Goal: Task Accomplishment & Management: Complete application form

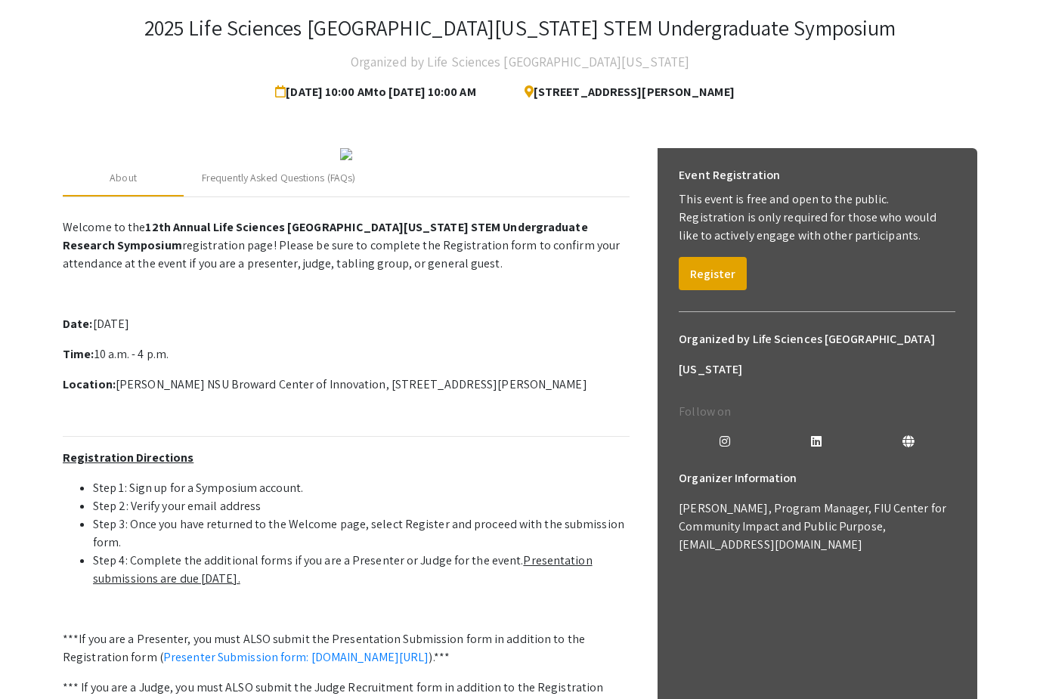
scroll to position [40, 0]
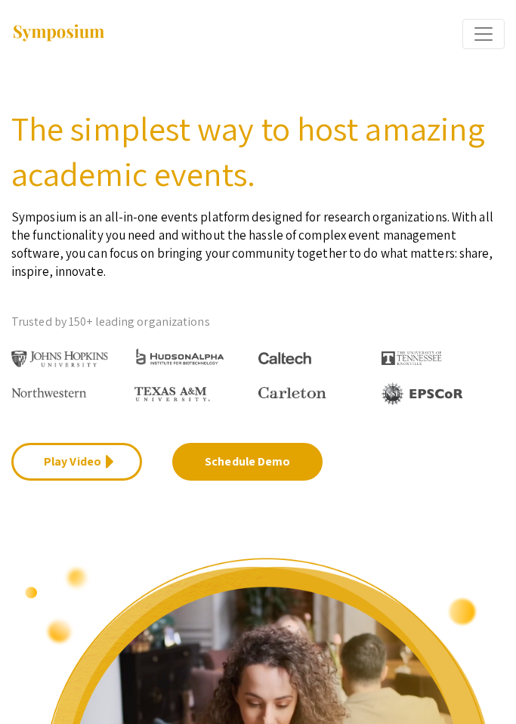
click at [79, 26] on img at bounding box center [58, 33] width 94 height 20
click at [476, 41] on span "Expand or Collapse Menu" at bounding box center [483, 34] width 23 height 23
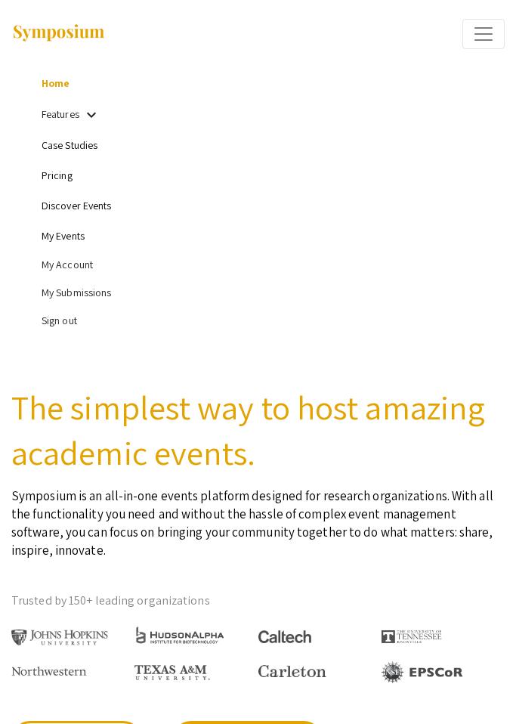
click at [70, 297] on li "My Submissions" at bounding box center [273, 293] width 463 height 28
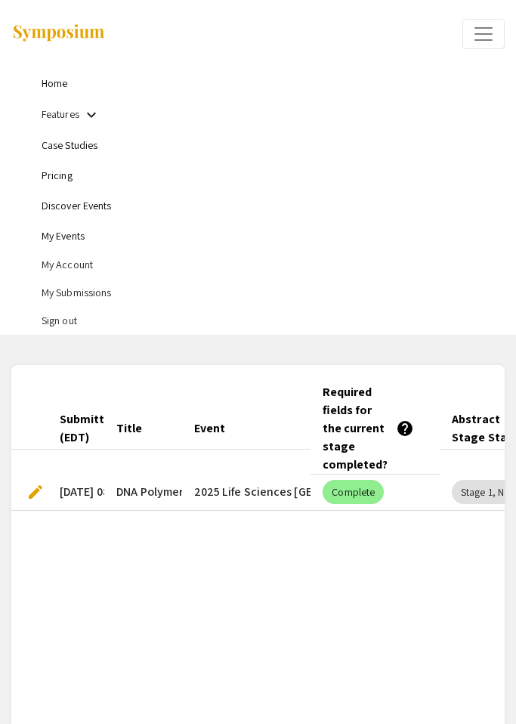
click at [60, 243] on link "My Events" at bounding box center [63, 236] width 43 height 14
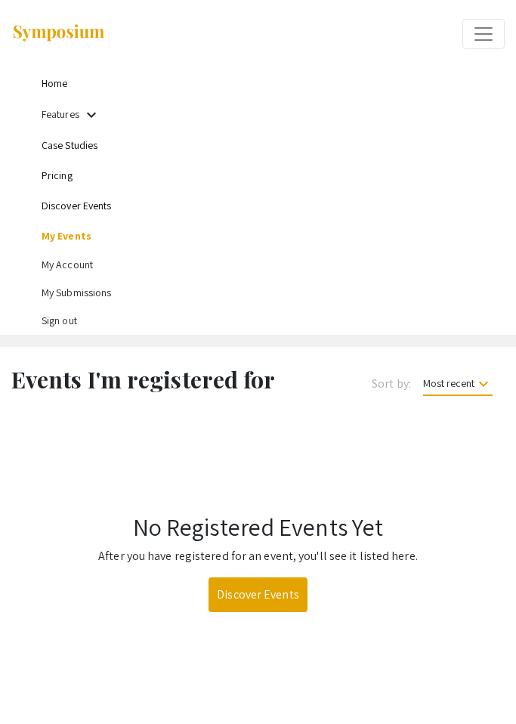
click at [63, 294] on li "My Submissions" at bounding box center [273, 293] width 463 height 28
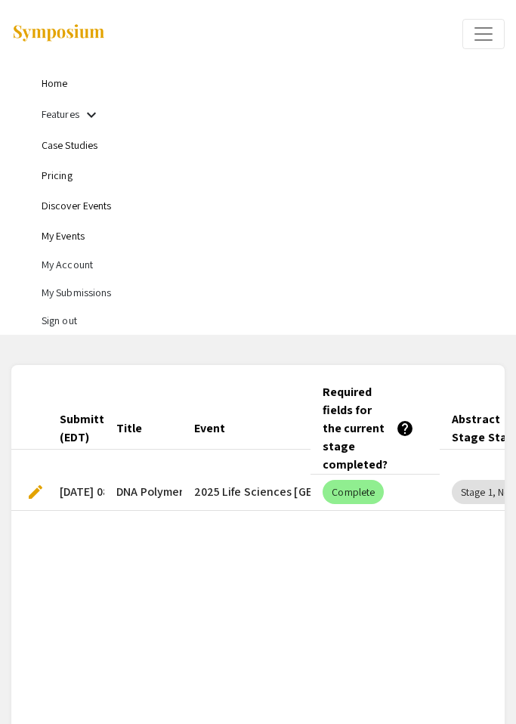
click at [91, 116] on mat-icon "keyboard_arrow_down" at bounding box center [91, 115] width 18 height 18
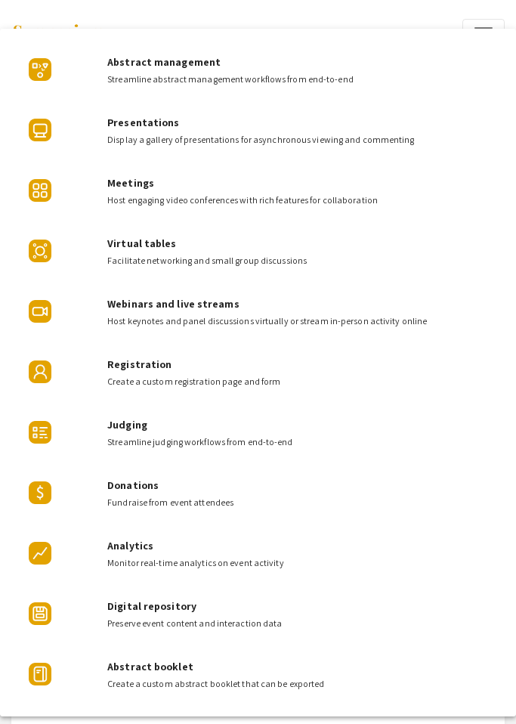
click at [469, 12] on div at bounding box center [258, 362] width 516 height 724
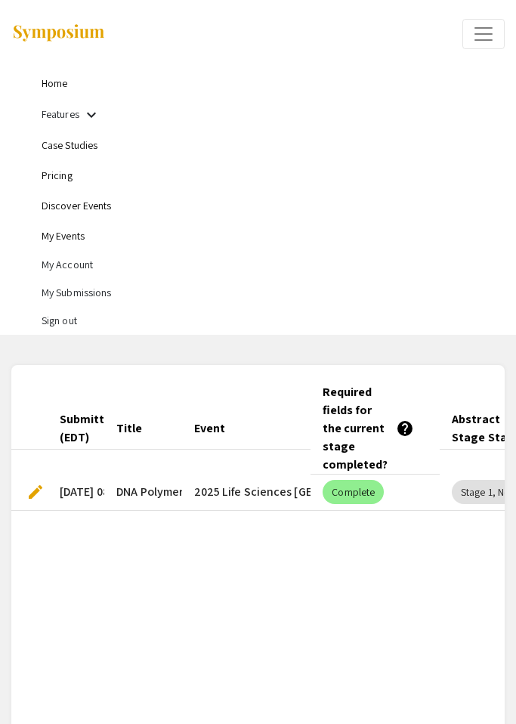
click at [73, 209] on link "Discover Events" at bounding box center [77, 206] width 70 height 14
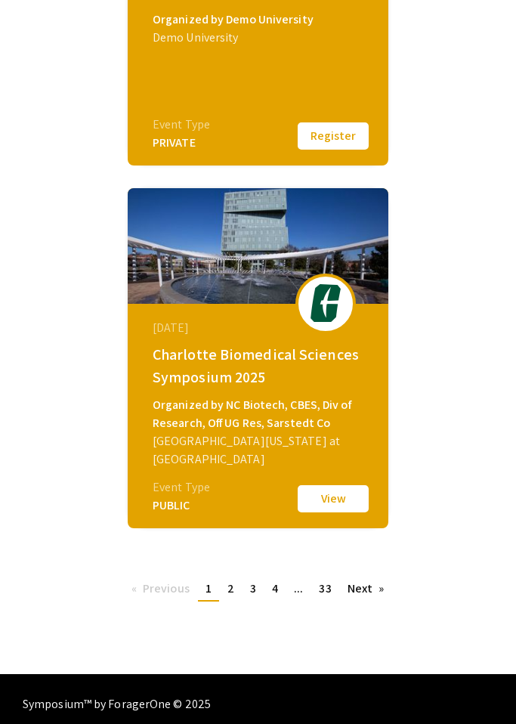
scroll to position [2250, 0]
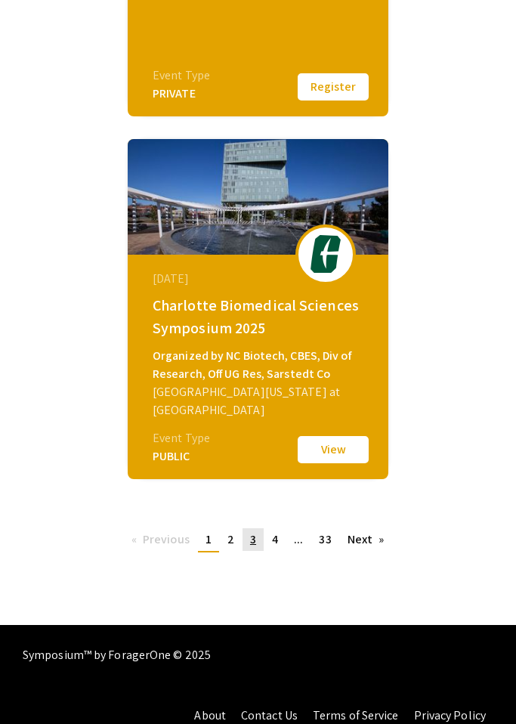
click at [250, 541] on span "3" at bounding box center [253, 539] width 6 height 16
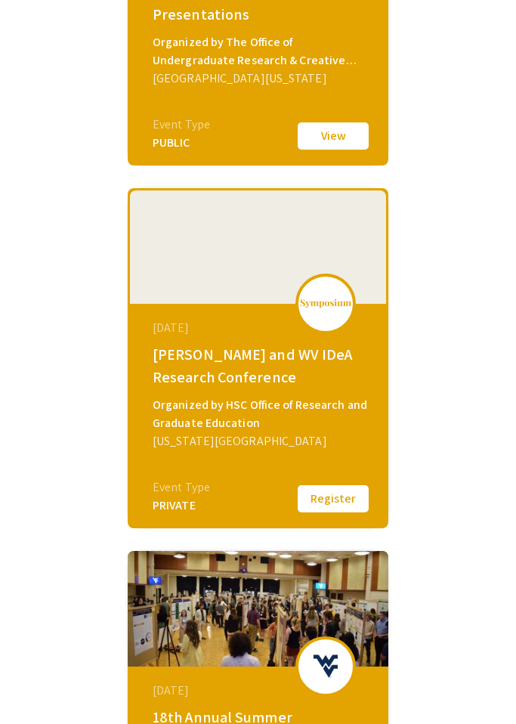
scroll to position [2250, 0]
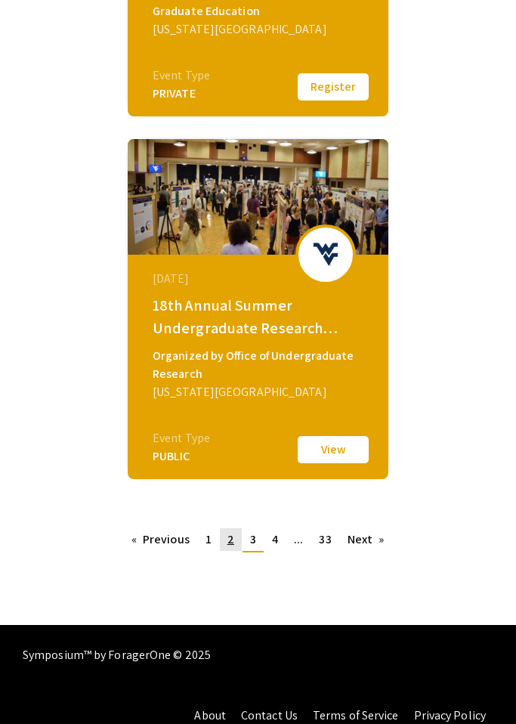
click at [231, 544] on span "2" at bounding box center [231, 539] width 7 height 16
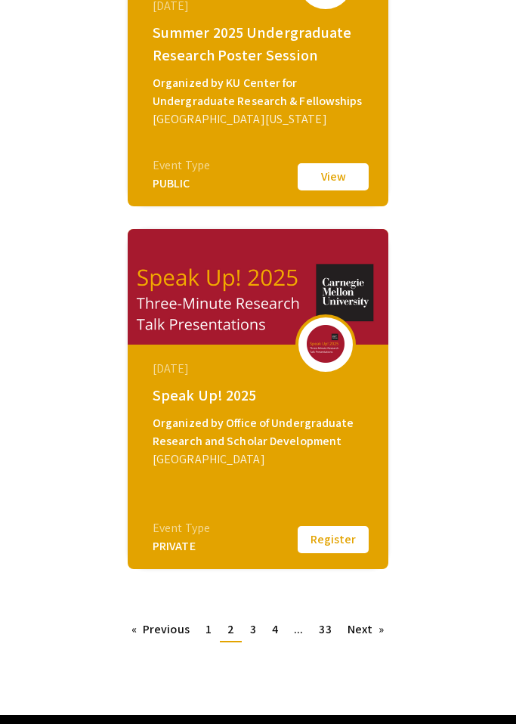
scroll to position [2250, 0]
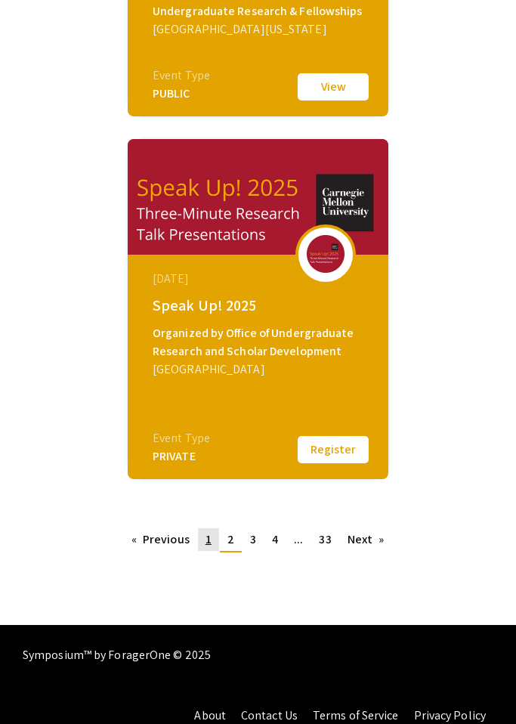
click at [206, 546] on span "1" at bounding box center [209, 539] width 6 height 16
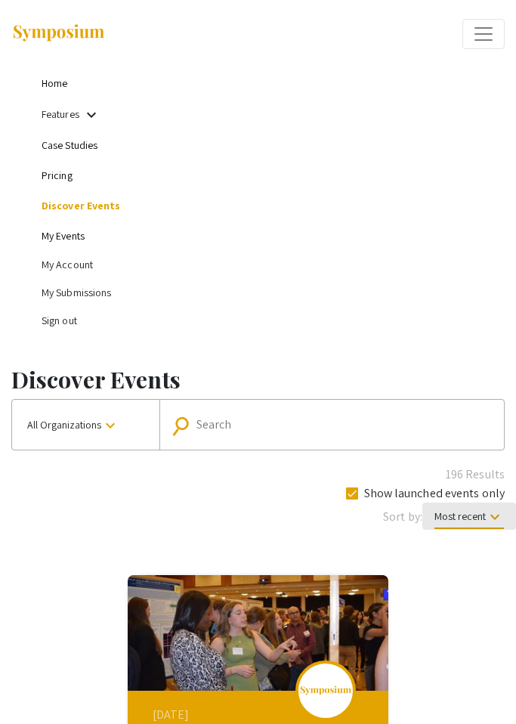
click at [469, 513] on span "Most recent keyboard_arrow_down" at bounding box center [470, 520] width 70 height 20
click at [250, 496] on div at bounding box center [258, 362] width 516 height 724
click at [106, 419] on mat-icon "keyboard_arrow_down" at bounding box center [110, 426] width 18 height 18
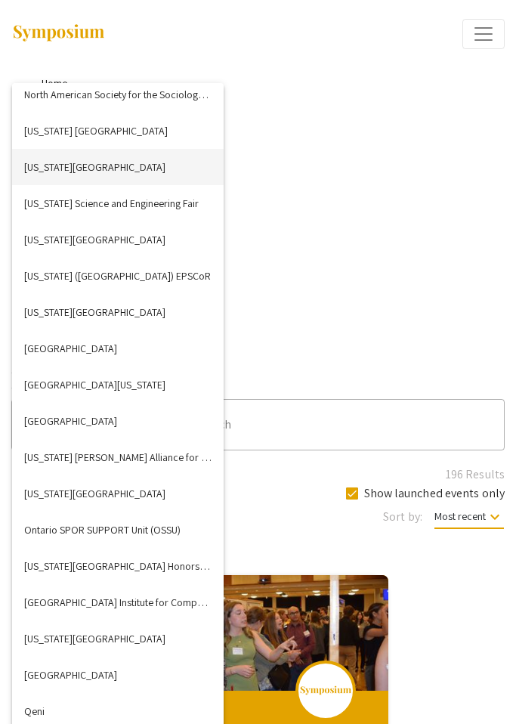
scroll to position [3251, 0]
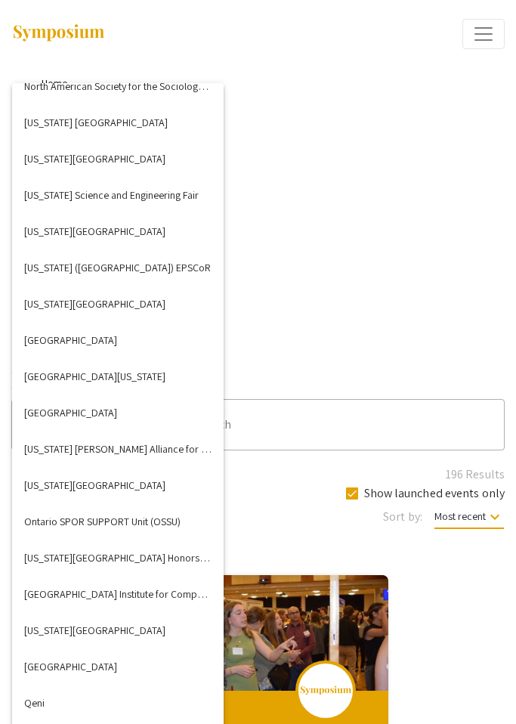
click at [267, 344] on div at bounding box center [258, 362] width 516 height 724
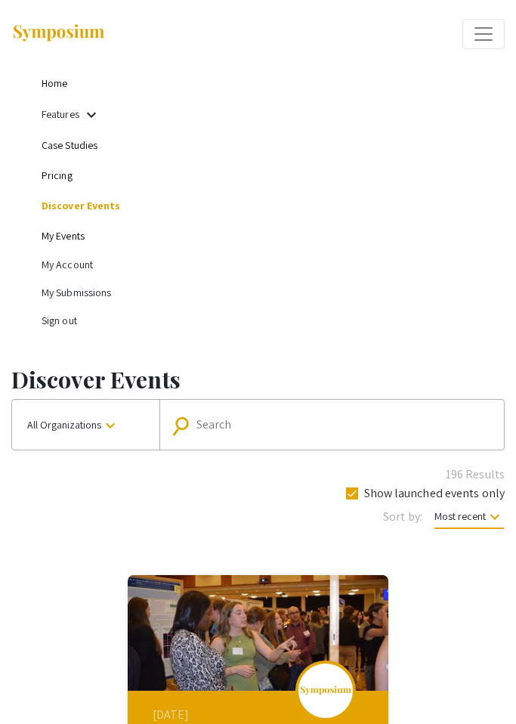
click at [73, 124] on div "Features keyboard_arrow_down" at bounding box center [72, 115] width 60 height 20
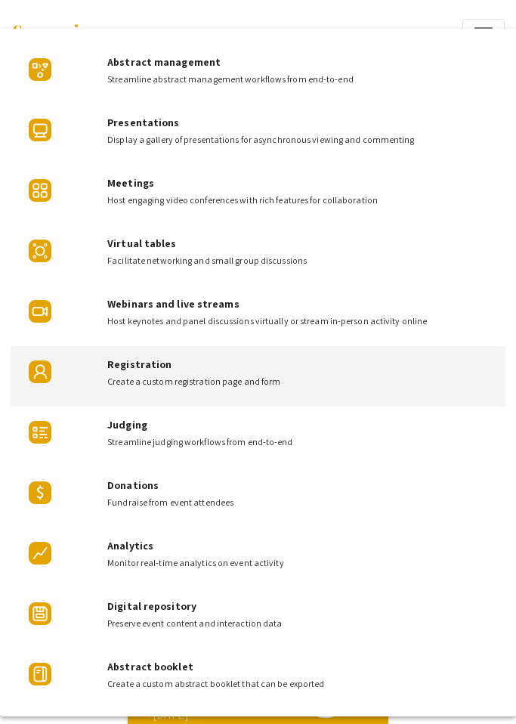
click at [168, 376] on span "Create a custom registration page and form" at bounding box center [300, 382] width 386 height 14
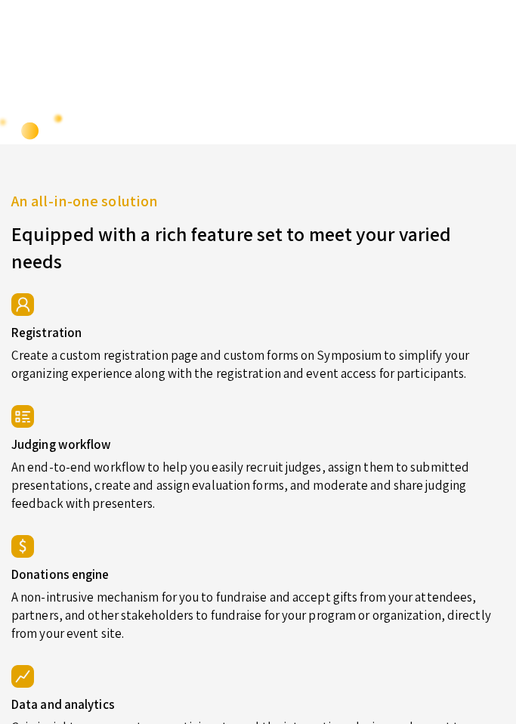
scroll to position [4019, 0]
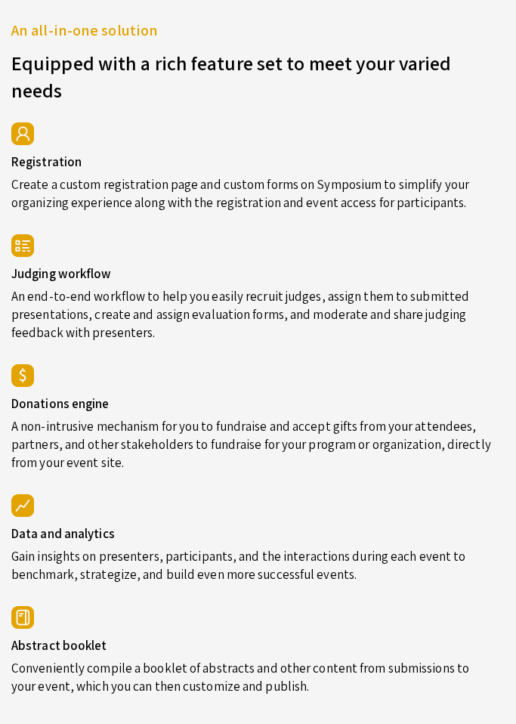
click at [20, 192] on div "Registration Create a custom registration page and custom forms on Symposium to…" at bounding box center [252, 167] width 505 height 112
click at [26, 145] on img at bounding box center [22, 133] width 23 height 23
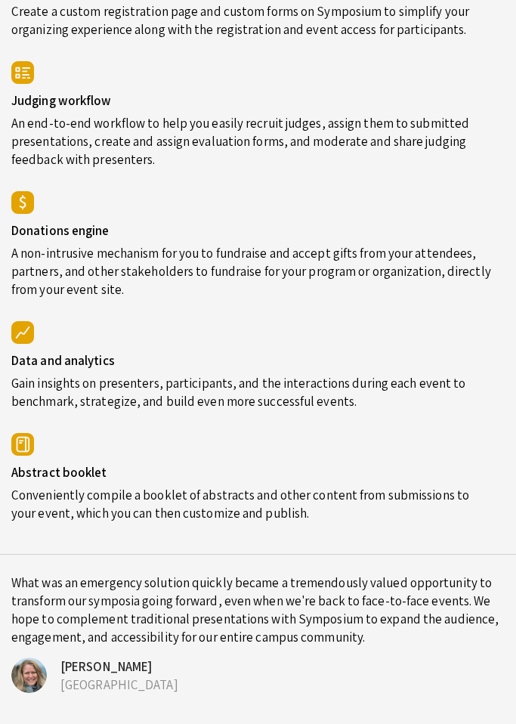
scroll to position [4204, 0]
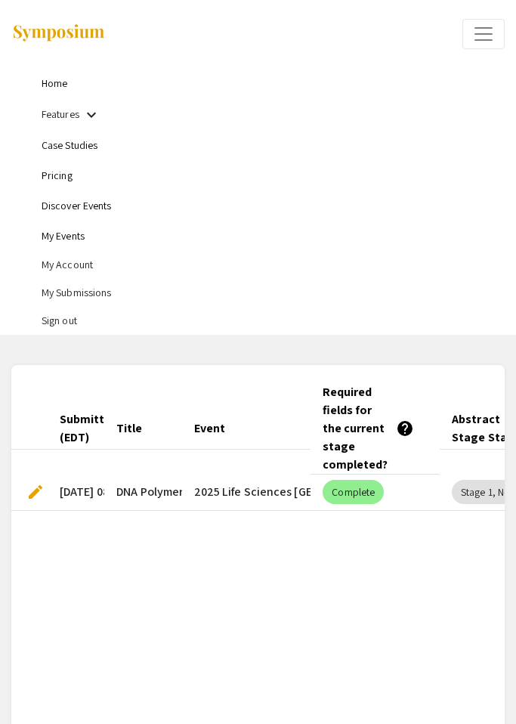
click at [39, 483] on span "edit" at bounding box center [35, 492] width 18 height 18
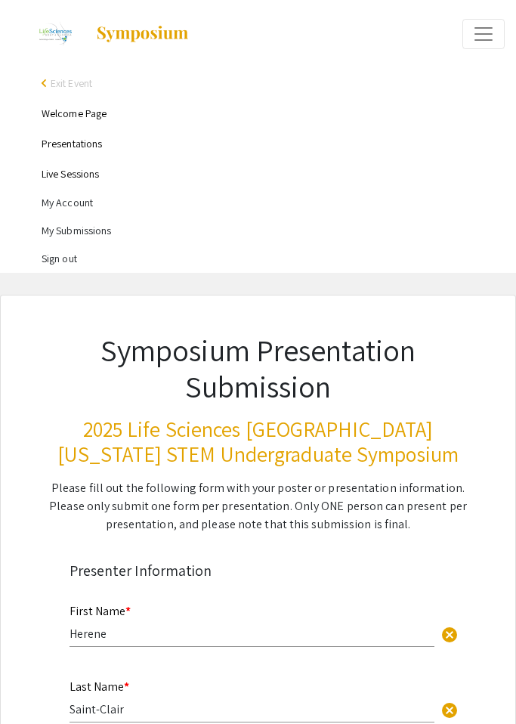
select select "custom"
type input "0"
select select "custom"
type input "1"
select select "auto"
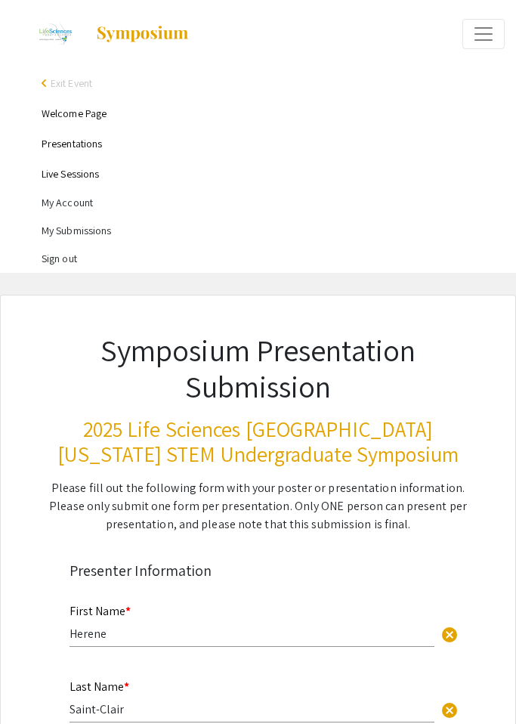
click at [51, 37] on img at bounding box center [54, 34] width 51 height 38
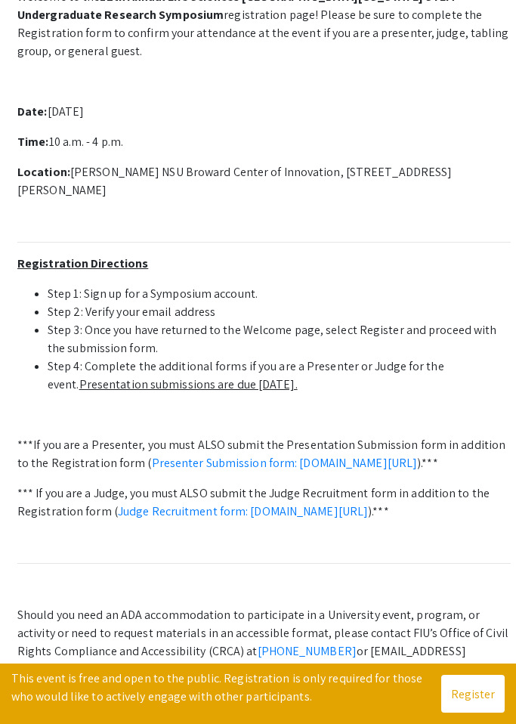
scroll to position [559, 0]
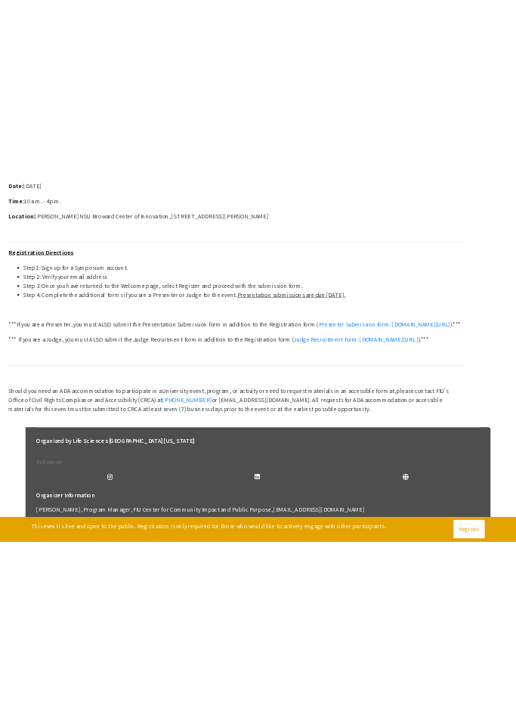
scroll to position [618, 0]
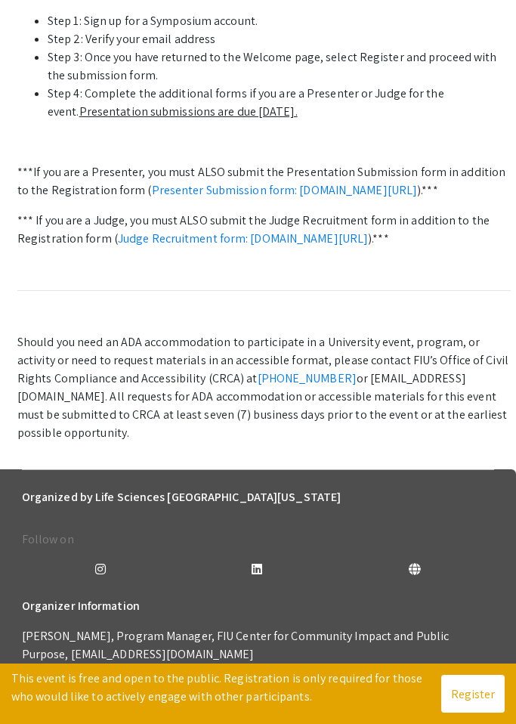
click at [367, 121] on ul "Step 1: Sign up for a Symposium account. Step 2: Verify your email address Step…" at bounding box center [264, 66] width 494 height 109
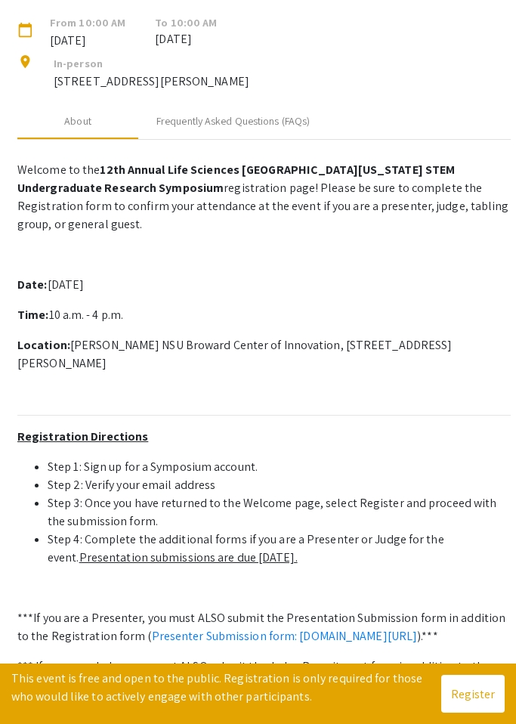
scroll to position [0, 0]
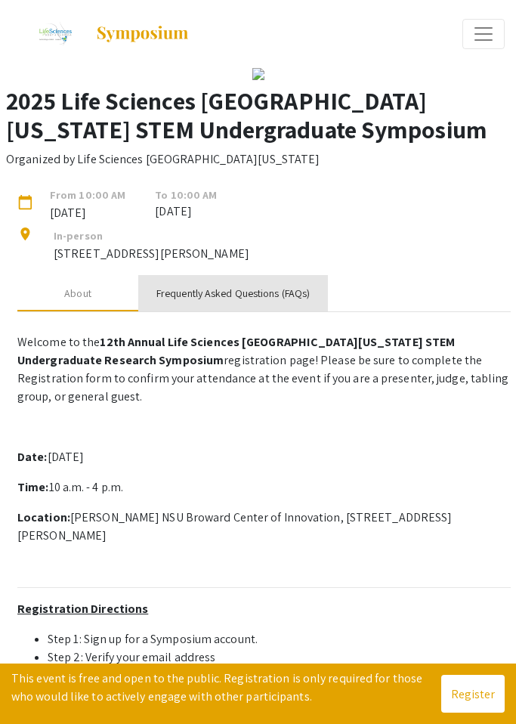
click at [203, 302] on div "Frequently Asked Questions (FAQs)" at bounding box center [232, 294] width 153 height 16
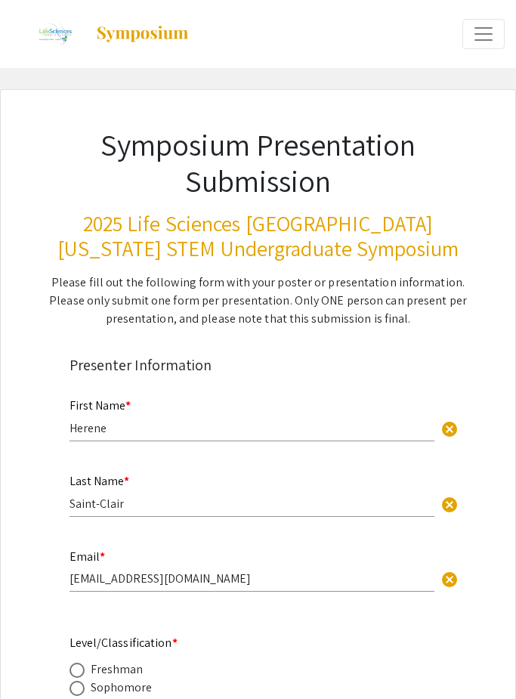
select select "custom"
type input "1"
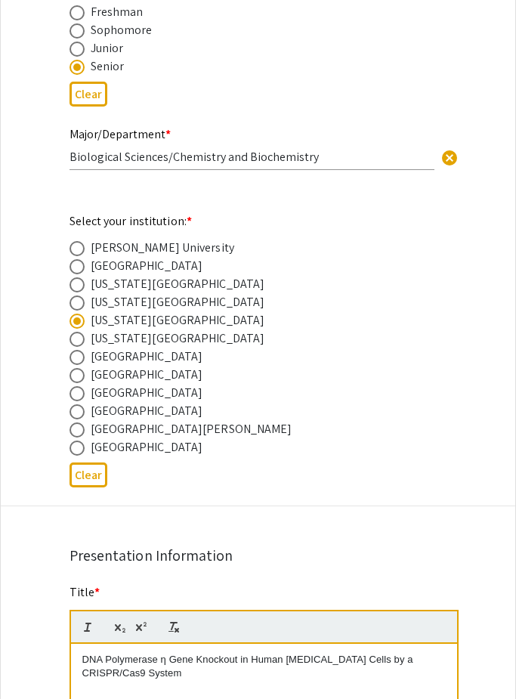
select select "auto"
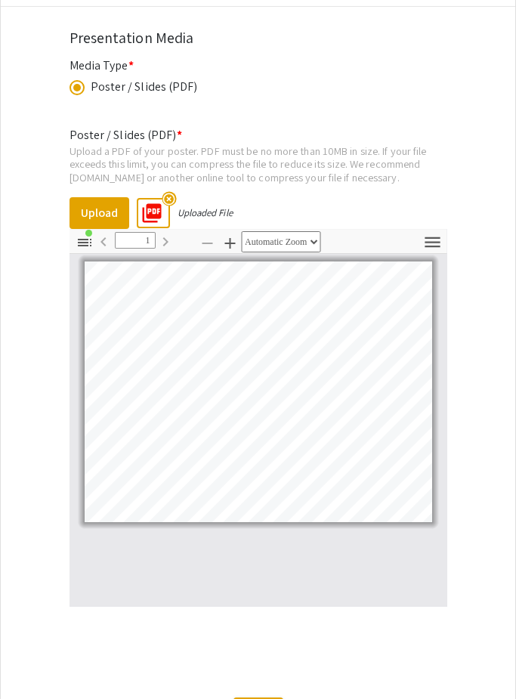
click at [168, 203] on mat-icon "highlight_off" at bounding box center [169, 199] width 14 height 14
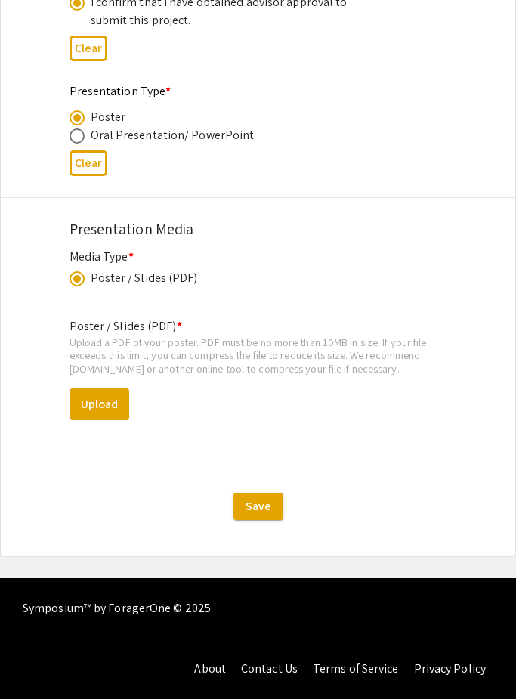
scroll to position [2370, 0]
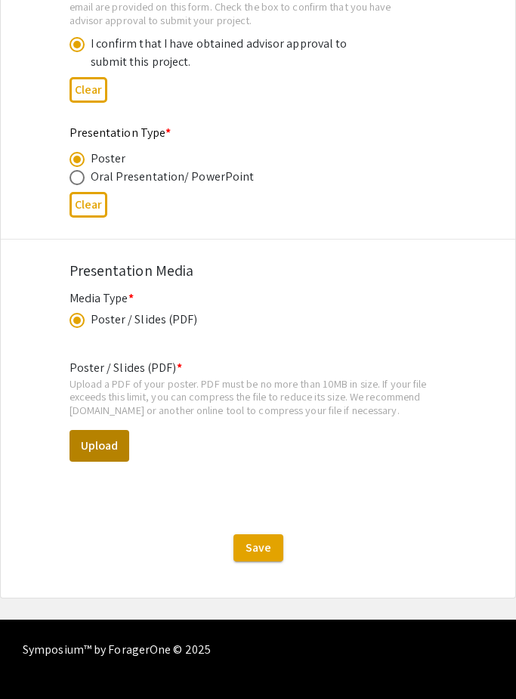
click at [112, 448] on button "Upload" at bounding box center [100, 446] width 60 height 32
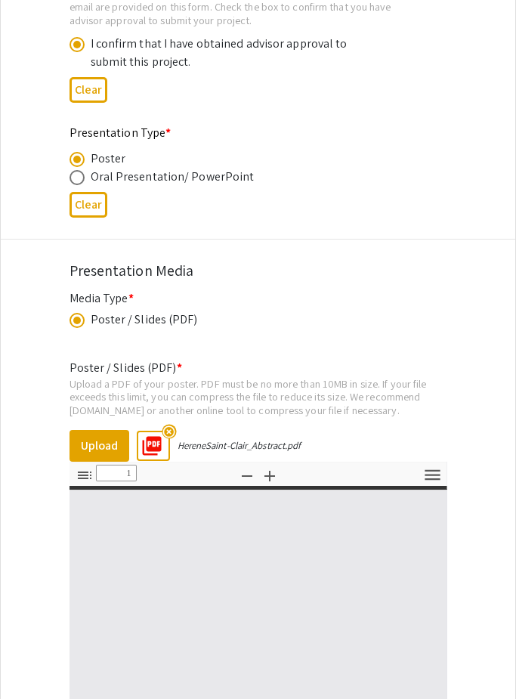
select select "custom"
type input "0"
select select "custom"
type input "1"
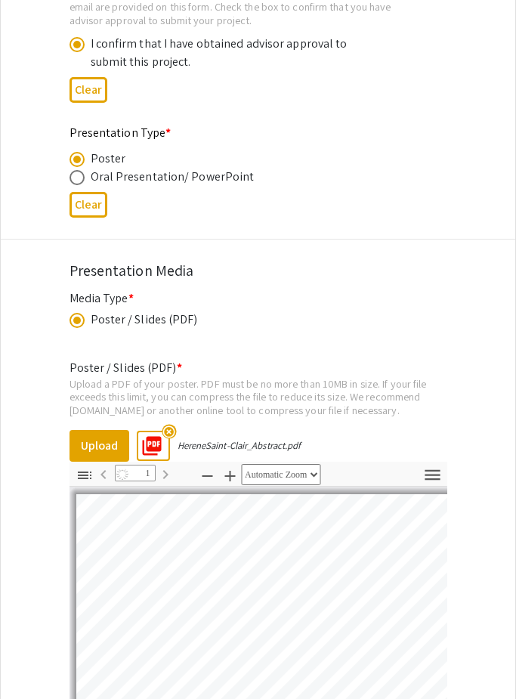
select select "auto"
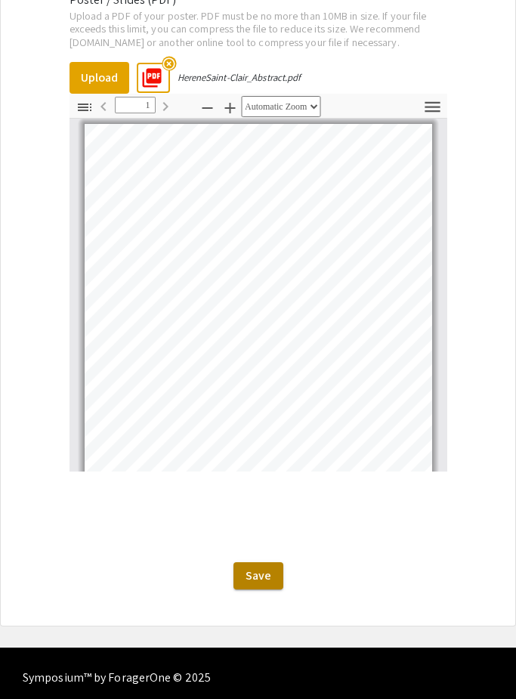
scroll to position [2738, 0]
click at [252, 584] on span "Save" at bounding box center [259, 576] width 26 height 16
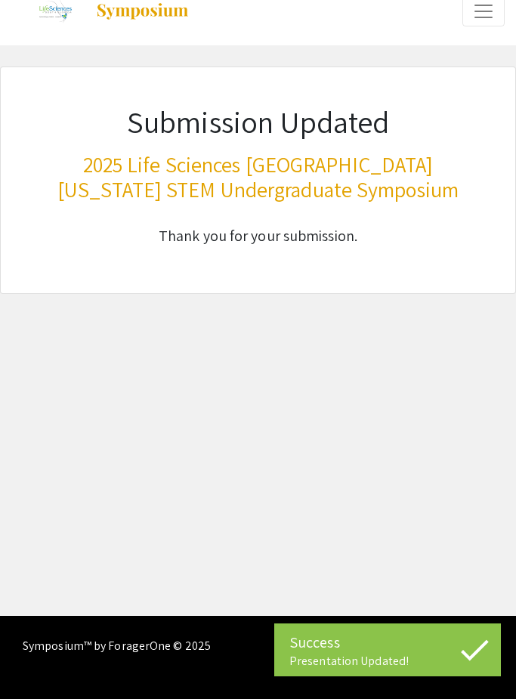
scroll to position [0, 0]
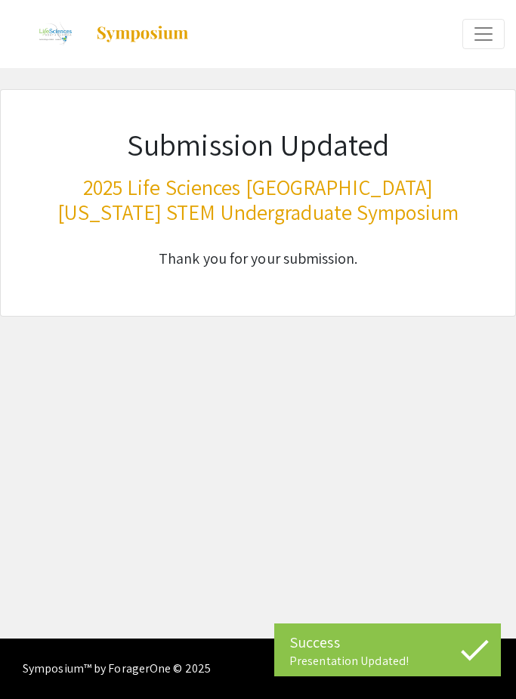
click at [475, 33] on span "Expand or Collapse Menu" at bounding box center [483, 34] width 23 height 23
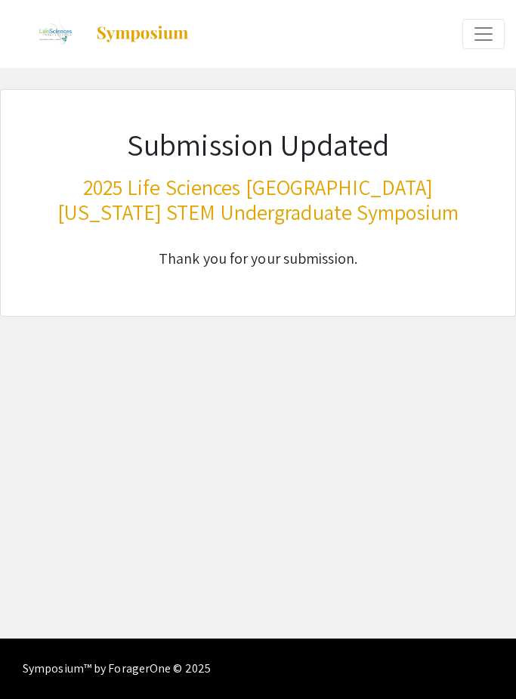
click at [485, 43] on span "Expand or Collapse Menu" at bounding box center [483, 34] width 23 height 23
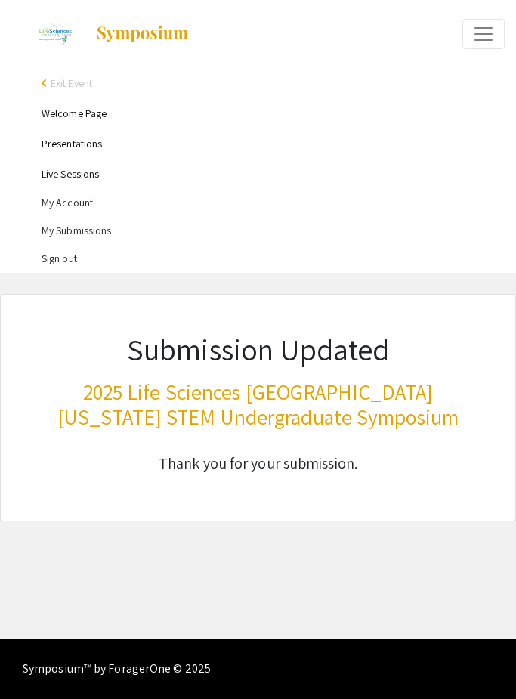
click at [90, 242] on li "My Submissions" at bounding box center [273, 231] width 463 height 28
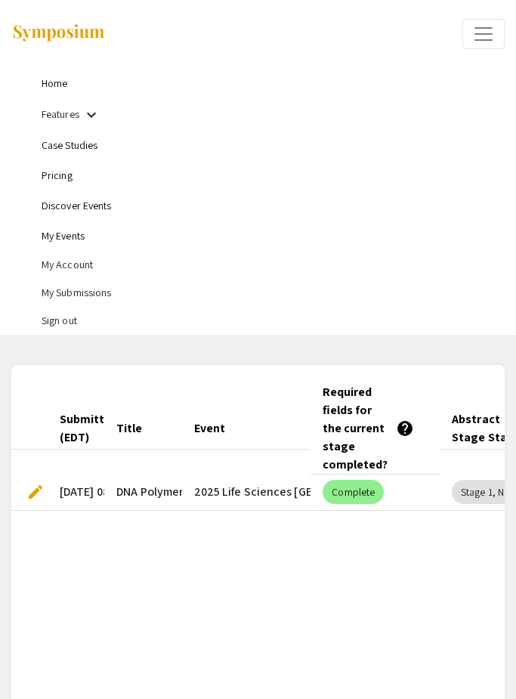
click at [41, 483] on span "edit" at bounding box center [35, 492] width 18 height 18
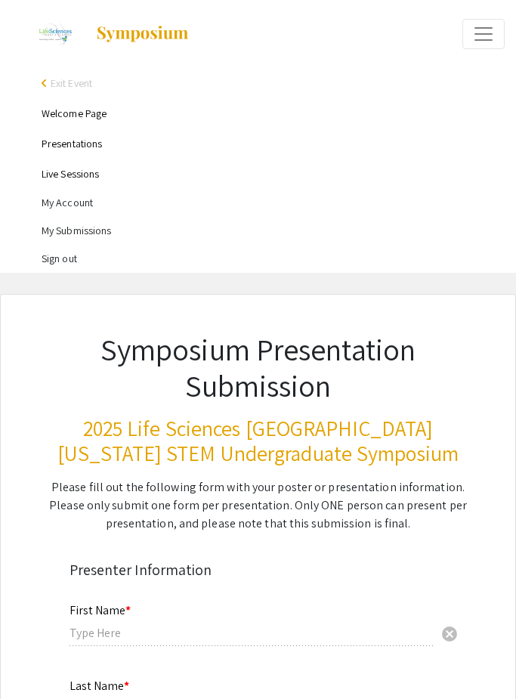
type input "Herene"
type input "Saint-Clair"
type input "hsain019@fiu.edu"
radio input "true"
type input "Biological Sciences/Chemistry and Biochemistry"
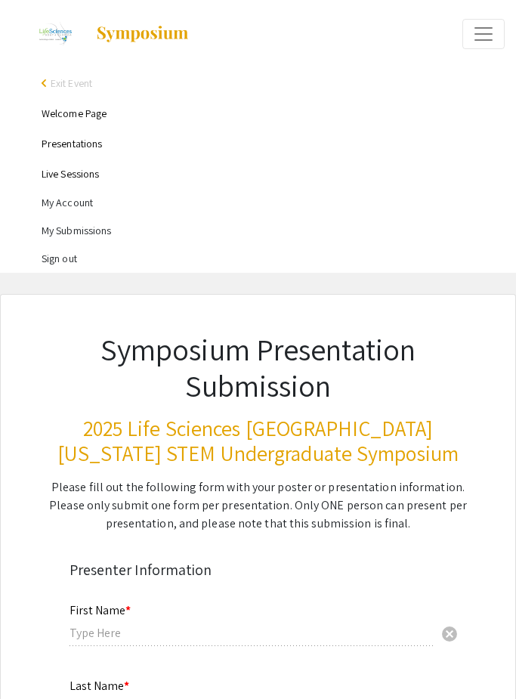
radio input "true"
type input "Yuan Liu, Mustapha Olantunji"
radio input "true"
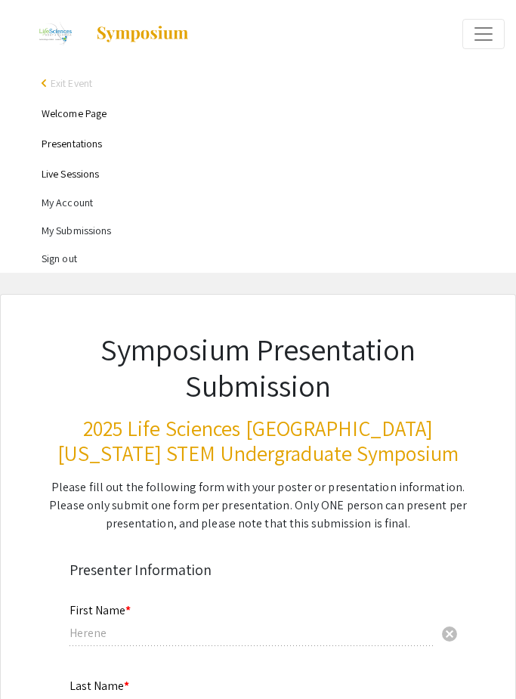
select select "custom"
type input "0"
select select "custom"
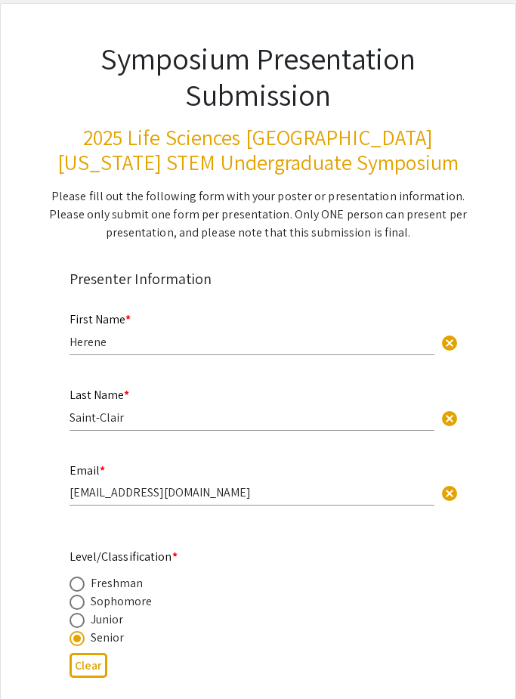
type input "1"
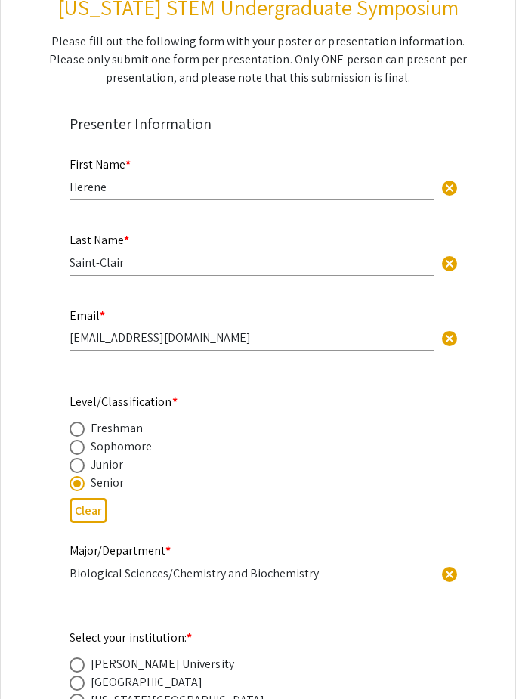
select select "auto"
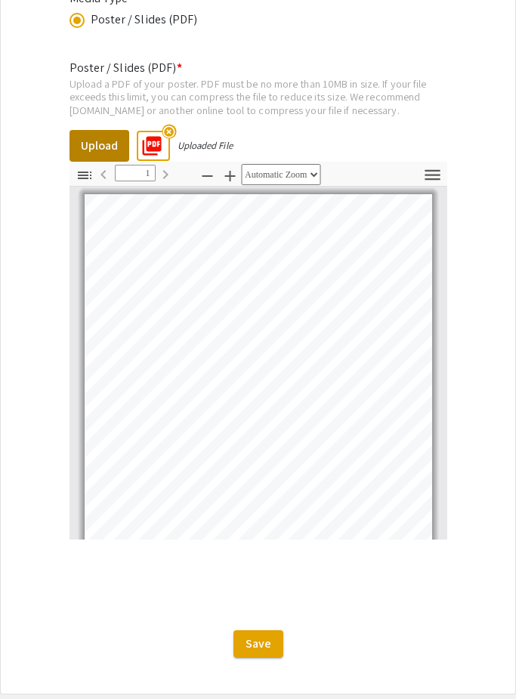
click at [101, 150] on button "Upload" at bounding box center [100, 146] width 60 height 32
type input "0"
select select "auto"
type input "1"
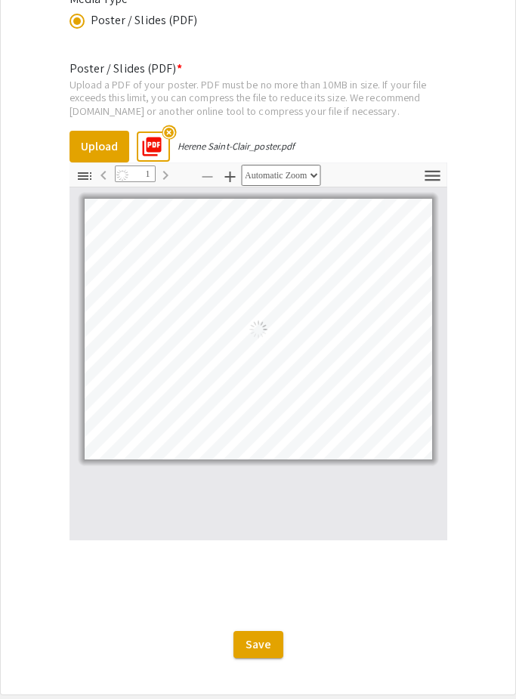
select select "auto"
click at [83, 179] on icon "button" at bounding box center [85, 176] width 18 height 18
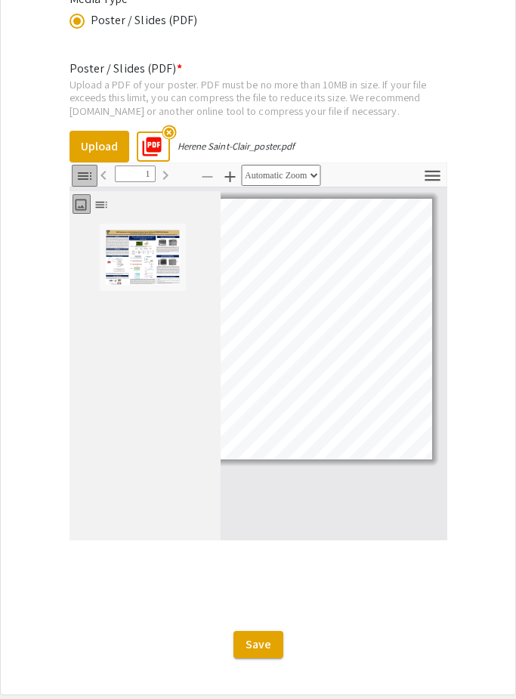
click at [99, 212] on icon "button" at bounding box center [101, 204] width 15 height 15
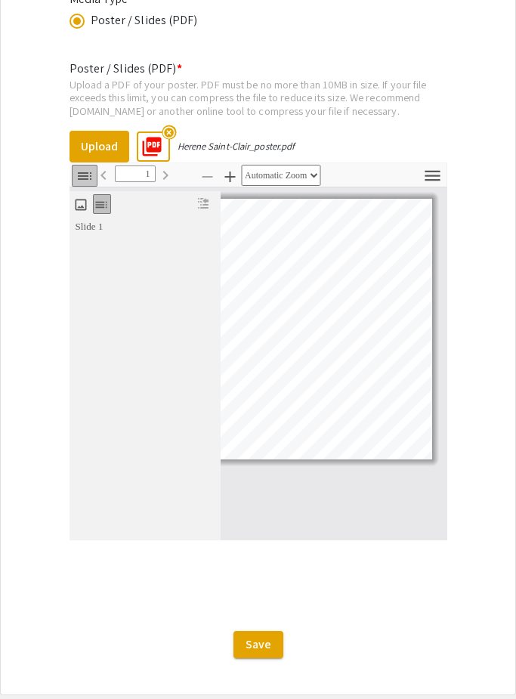
click at [80, 207] on icon "button" at bounding box center [80, 204] width 15 height 15
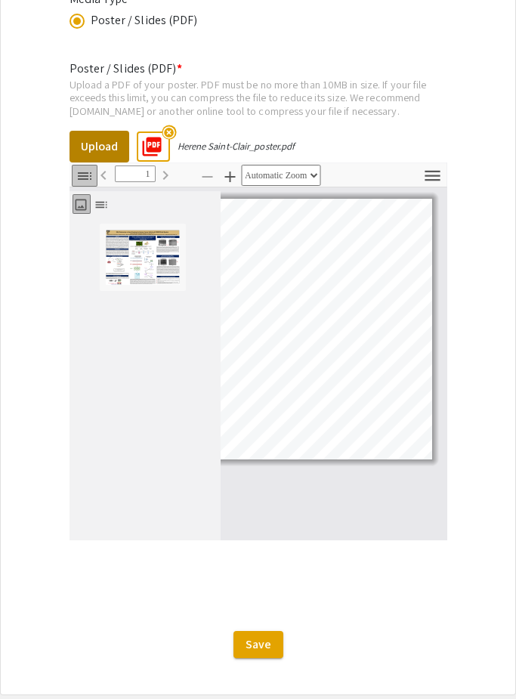
click at [90, 155] on button "Upload" at bounding box center [100, 147] width 60 height 32
type input "0"
select select "custom"
type input "1"
select select "auto"
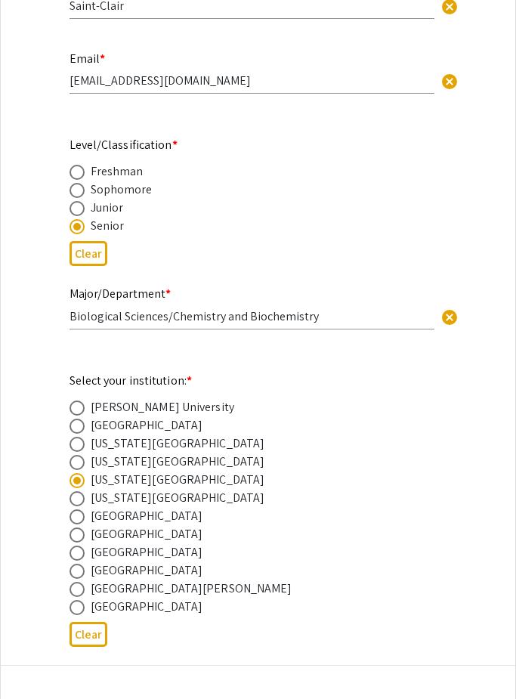
scroll to position [689, 0]
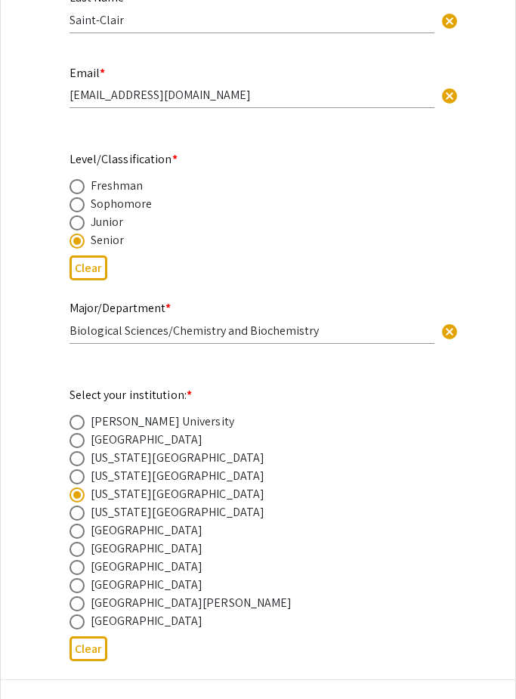
click at [173, 344] on div "Major/Department * Biological Sciences/Chemistry and Biochemistry cancel" at bounding box center [252, 315] width 365 height 57
click at [172, 336] on input "Biological Sciences/Chemistry and Biochemistry" at bounding box center [252, 331] width 365 height 16
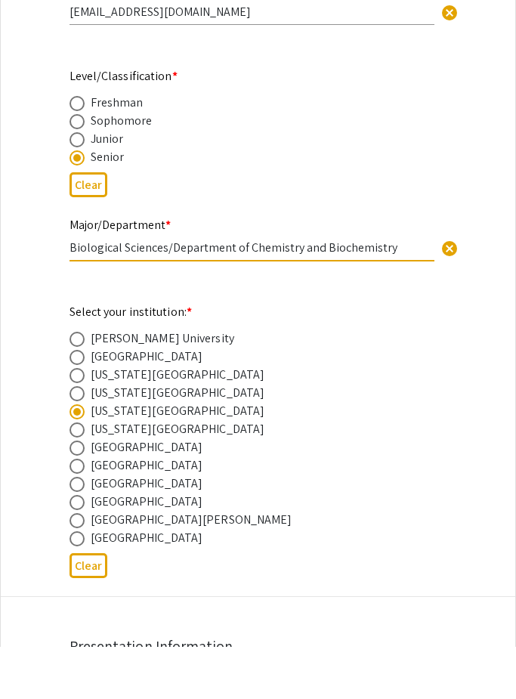
scroll to position [721, 0]
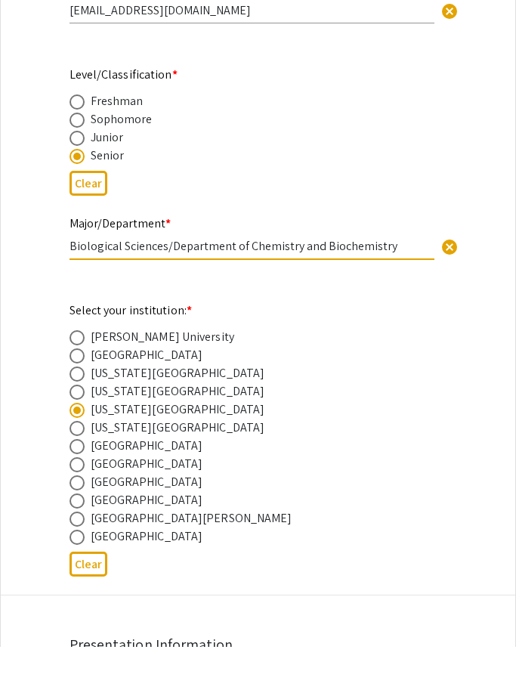
type input "Biological Sciences/Department of Chemistry and Biochemistry"
click at [208, 284] on app-form-preview-presenter-fields "First Name * Herene cancel This field is required. Last Name * Saint-Clair canc…" at bounding box center [259, 251] width 378 height 767
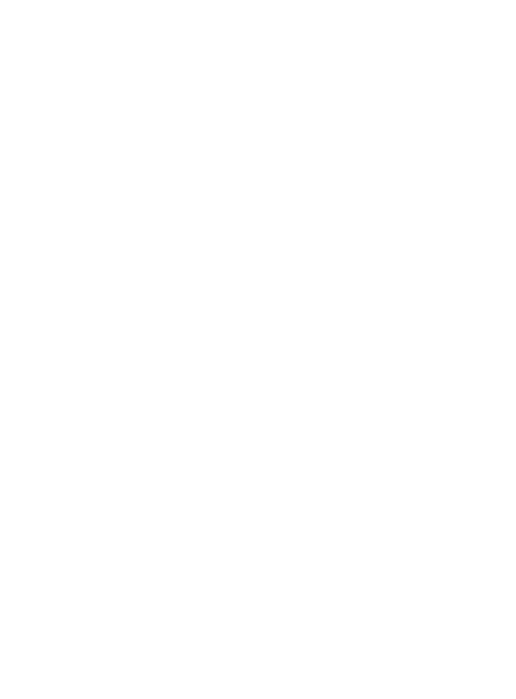
scroll to position [2971, 0]
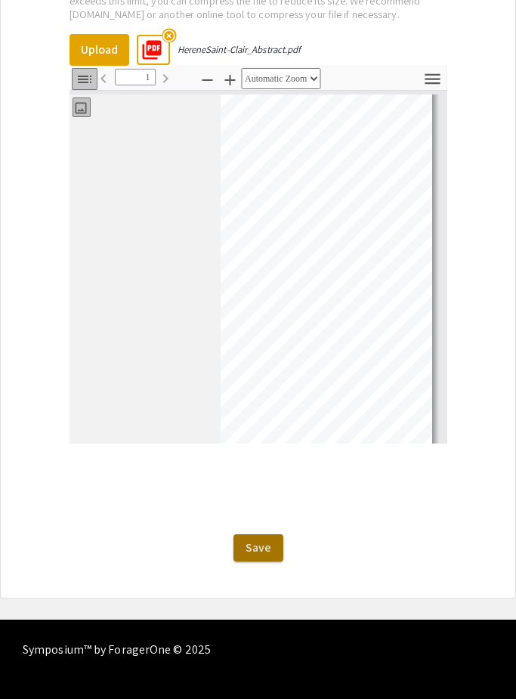
click at [259, 556] on span "Save" at bounding box center [259, 548] width 26 height 16
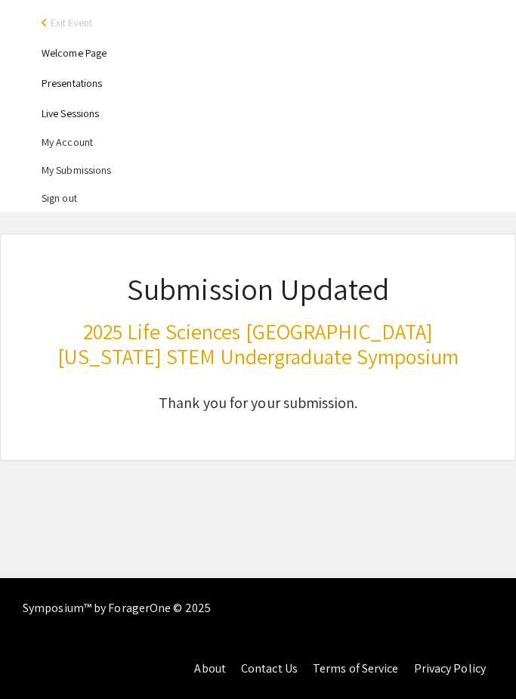
click at [91, 169] on li "My Submissions" at bounding box center [273, 170] width 463 height 28
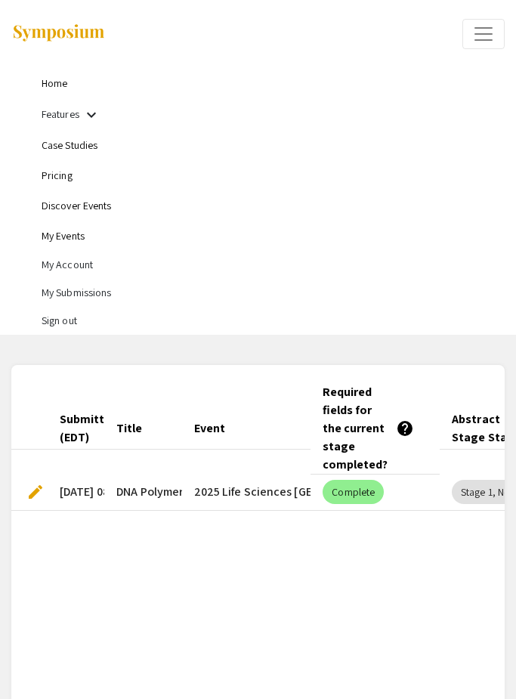
click at [39, 483] on span "edit" at bounding box center [35, 492] width 18 height 18
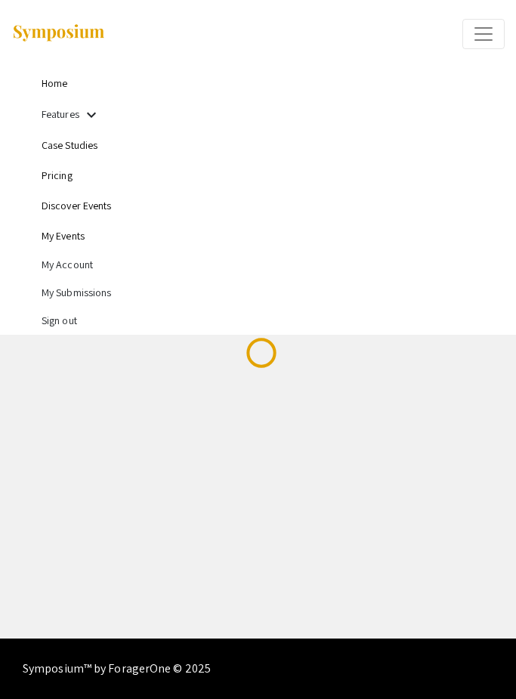
select select "custom"
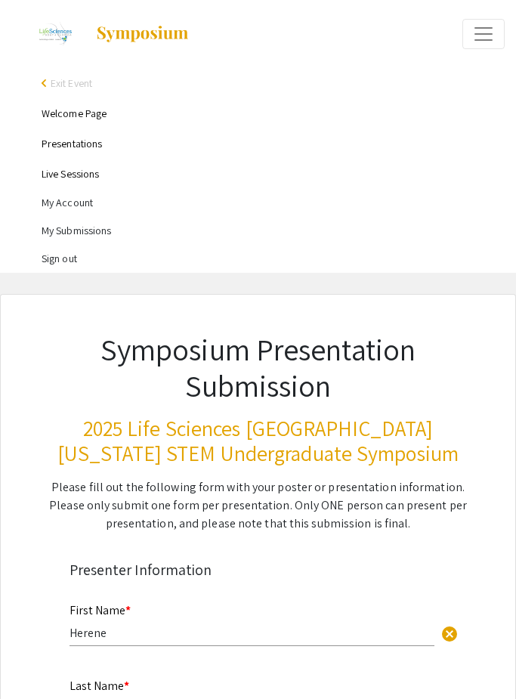
type input "0"
select select "custom"
type input "1"
select select "auto"
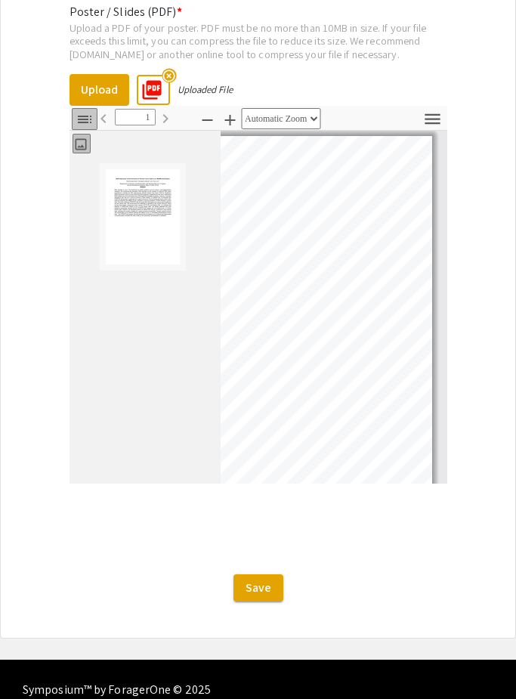
scroll to position [2913, 0]
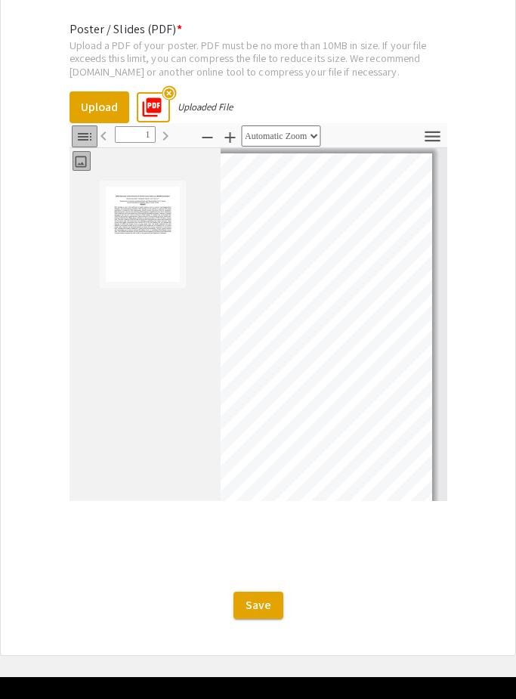
click at [81, 144] on icon "button" at bounding box center [85, 137] width 18 height 18
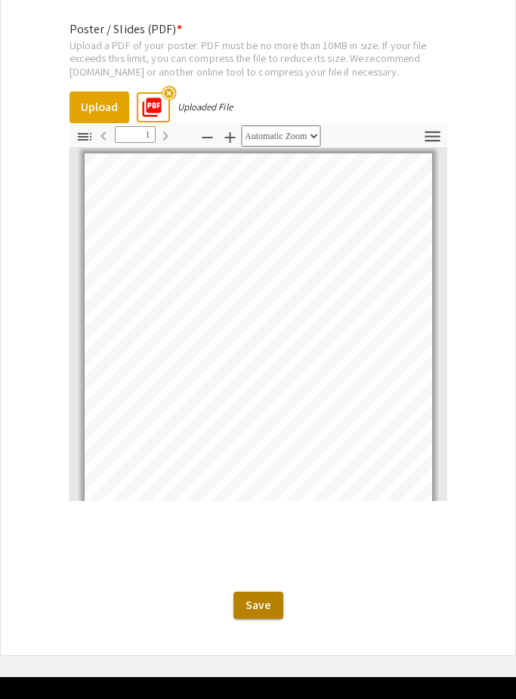
click at [256, 613] on span "Save" at bounding box center [259, 605] width 26 height 16
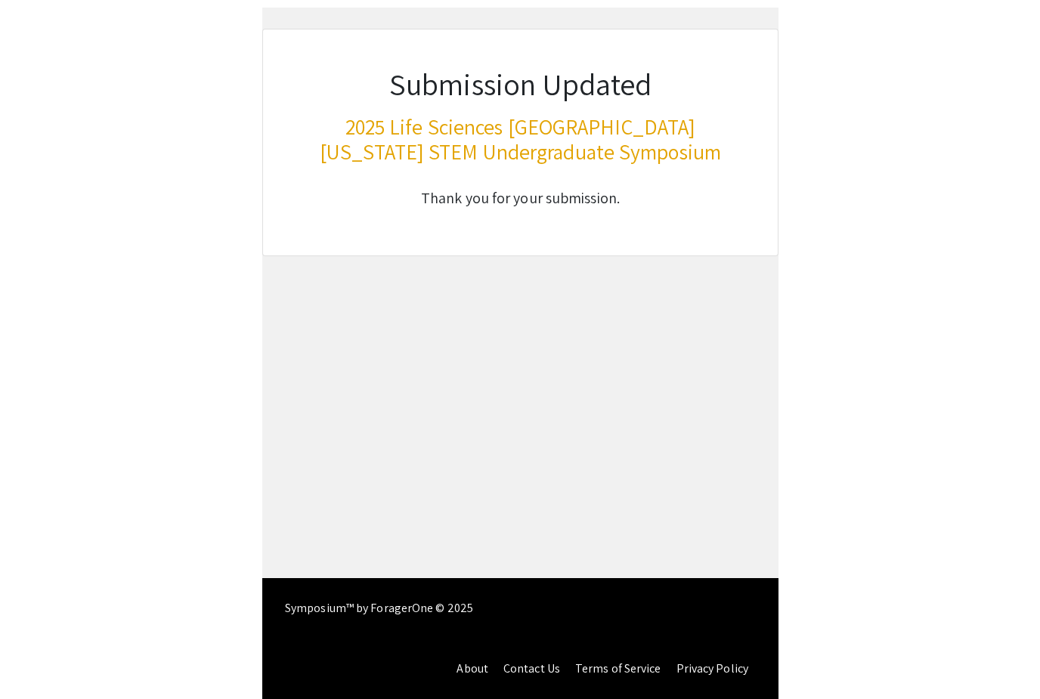
scroll to position [48, 0]
